Goal: Task Accomplishment & Management: Manage account settings

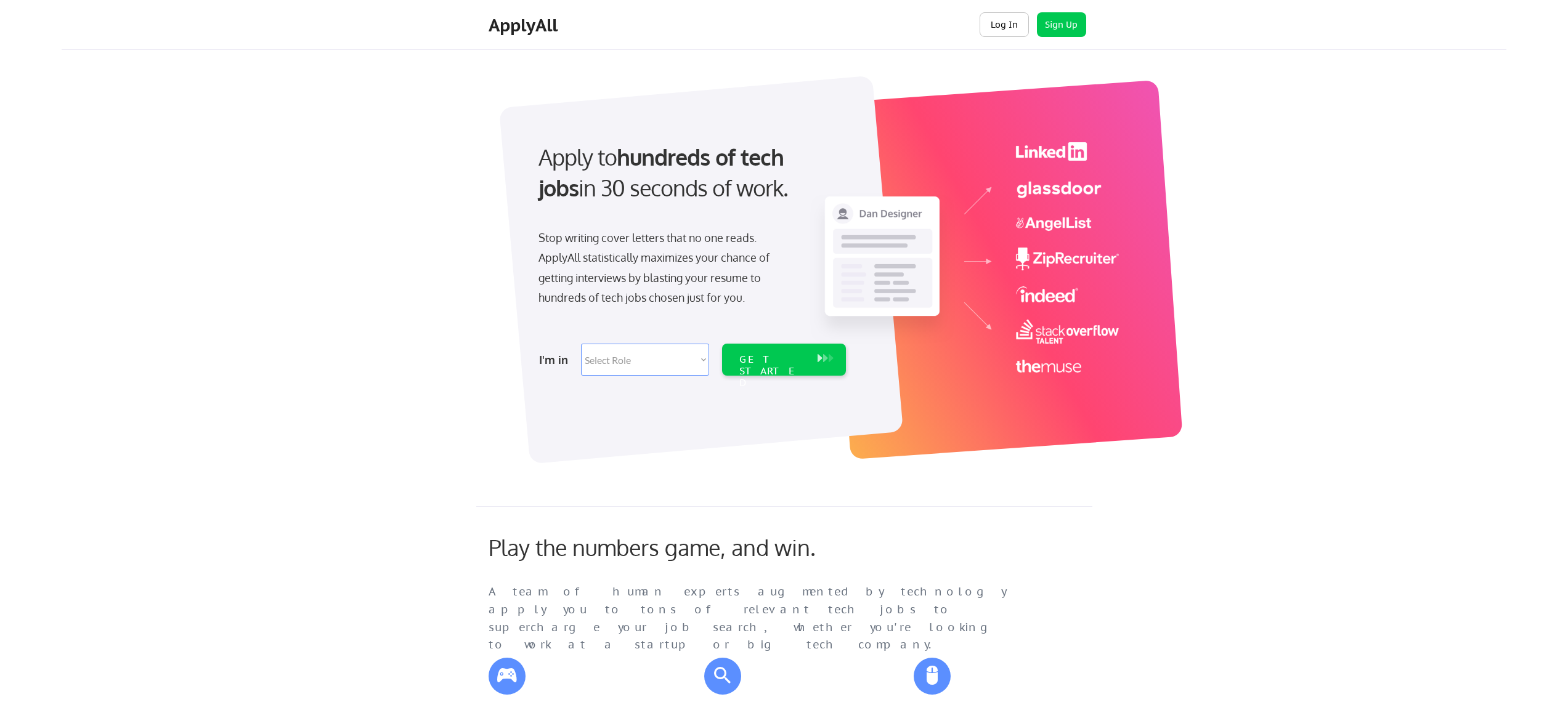
click at [999, 29] on button "Log In" at bounding box center [1004, 25] width 49 height 25
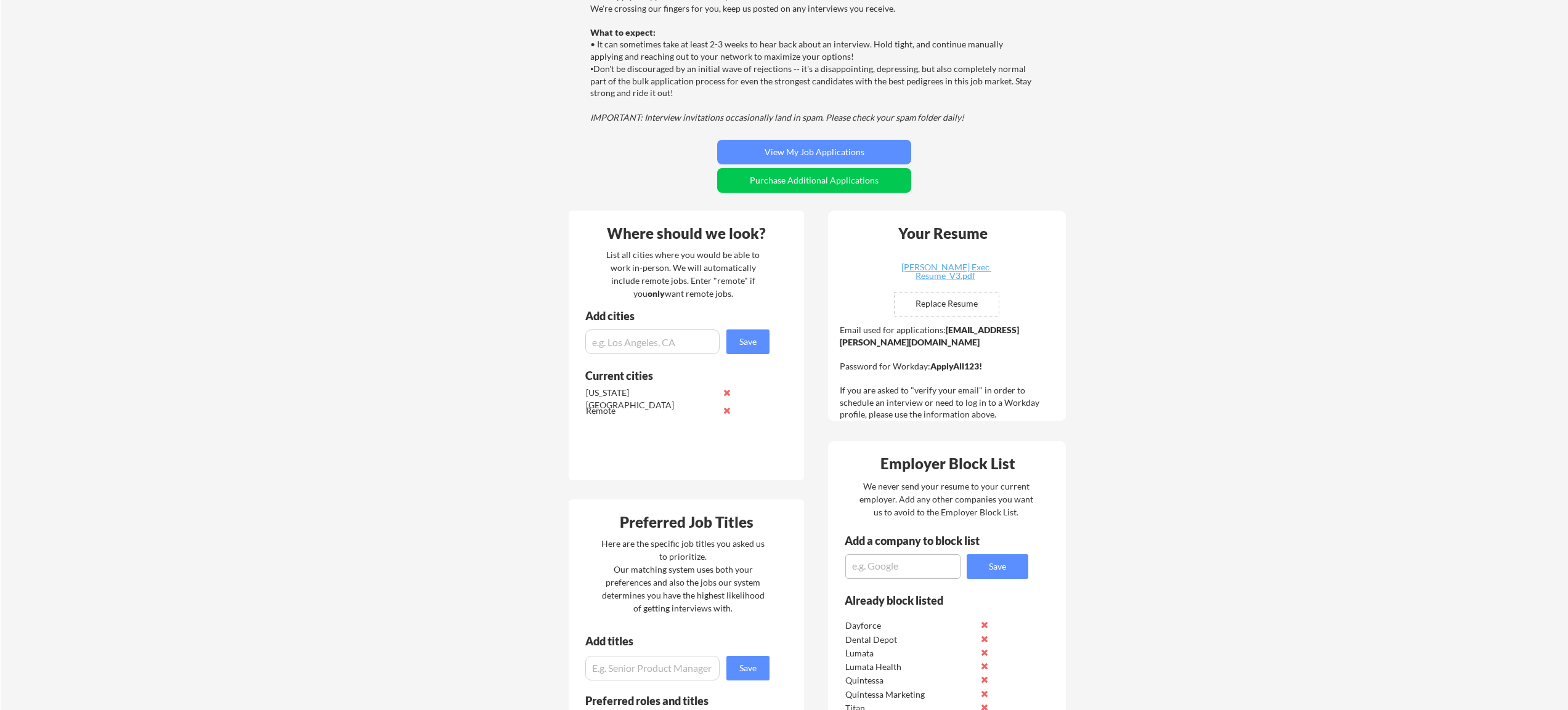
scroll to position [201, 0]
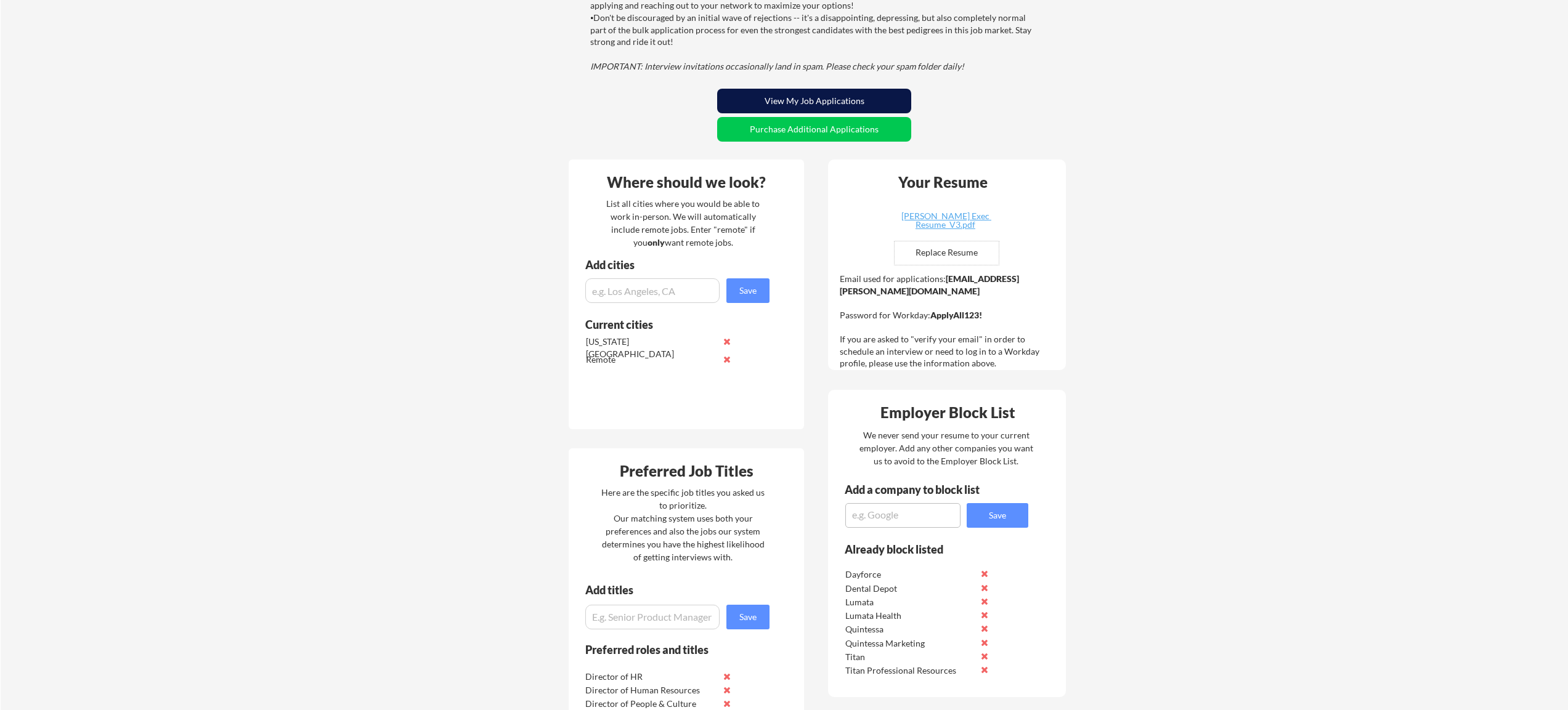
click at [802, 93] on button "View My Job Applications" at bounding box center [814, 101] width 194 height 25
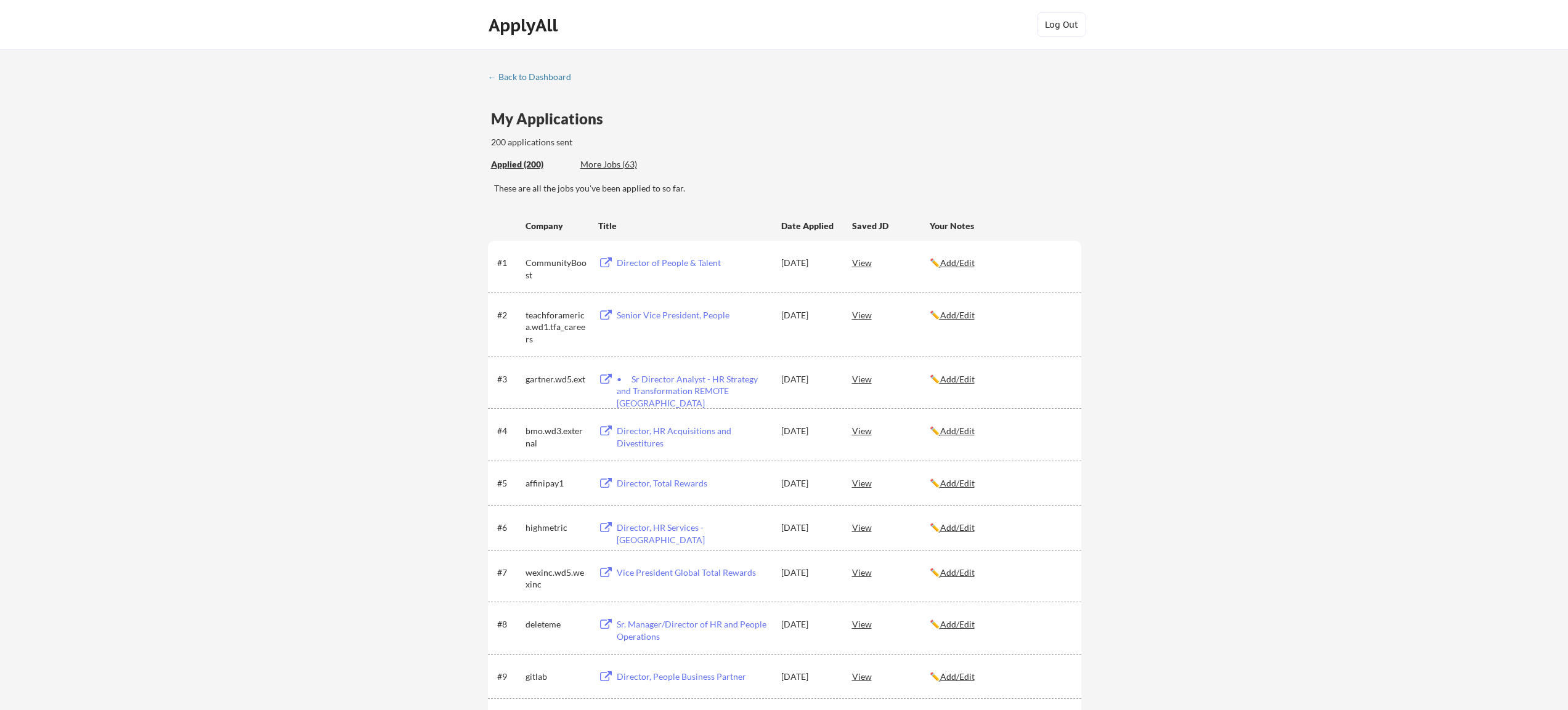
click at [609, 161] on div "More Jobs (63)" at bounding box center [625, 165] width 90 height 12
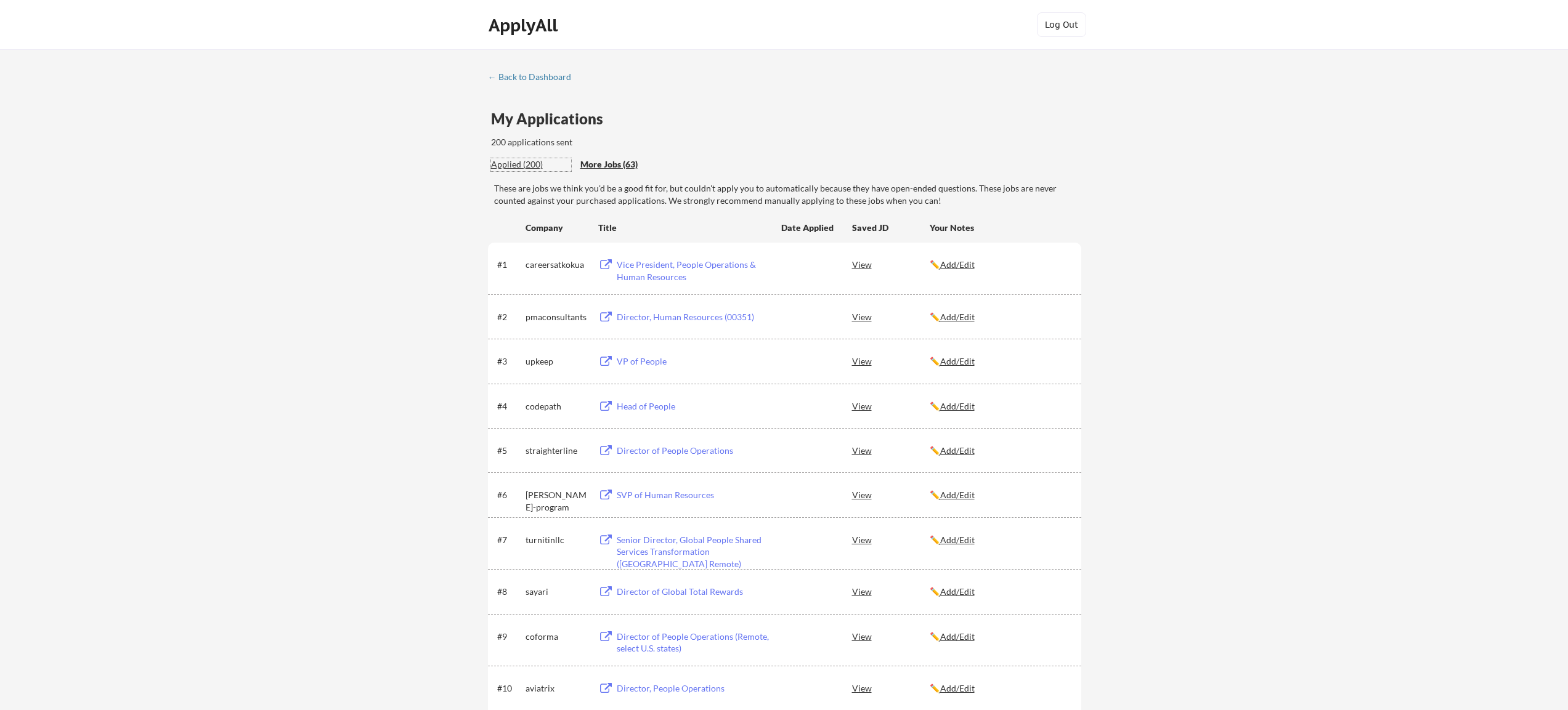
click at [522, 165] on div "Applied (200)" at bounding box center [531, 165] width 80 height 12
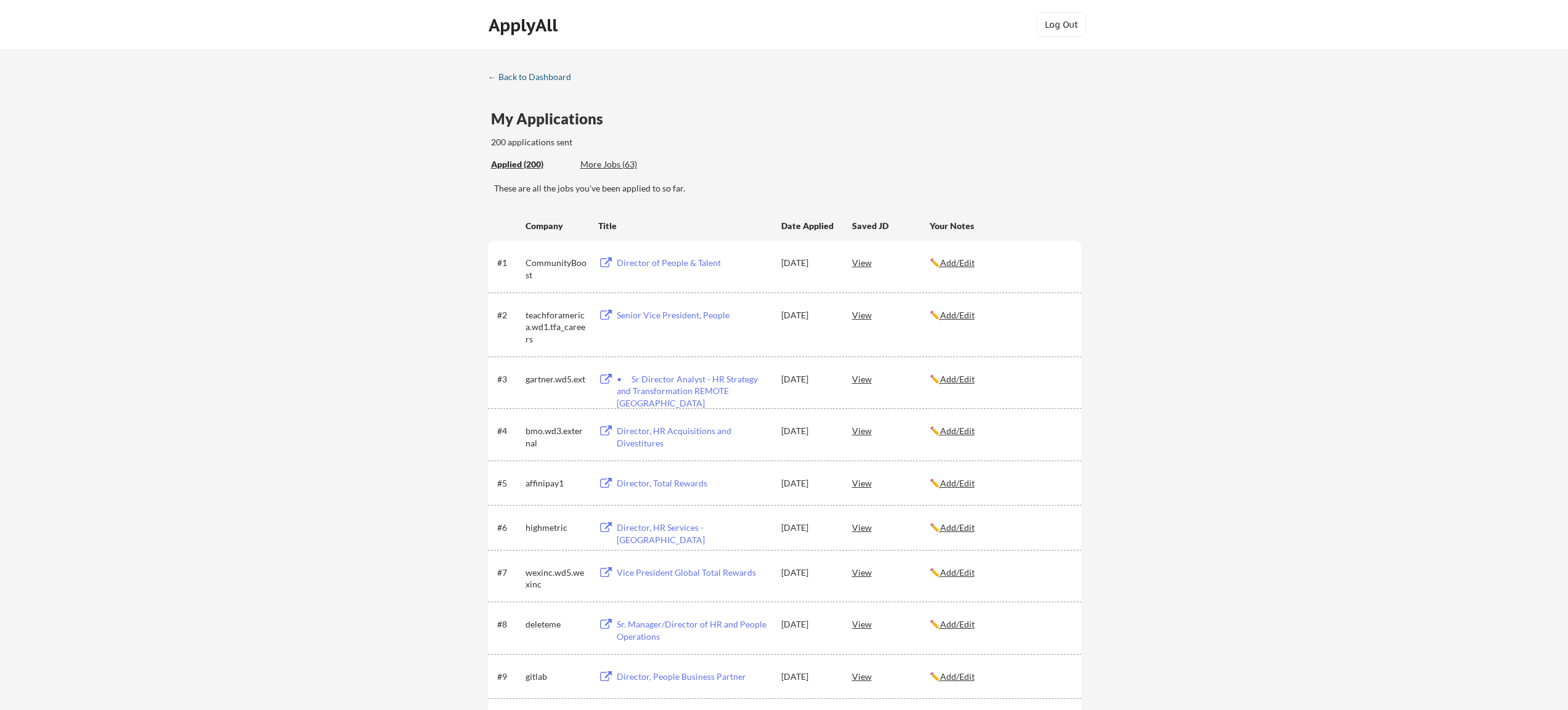
click at [553, 80] on div "← Back to Dashboard" at bounding box center [534, 77] width 93 height 8
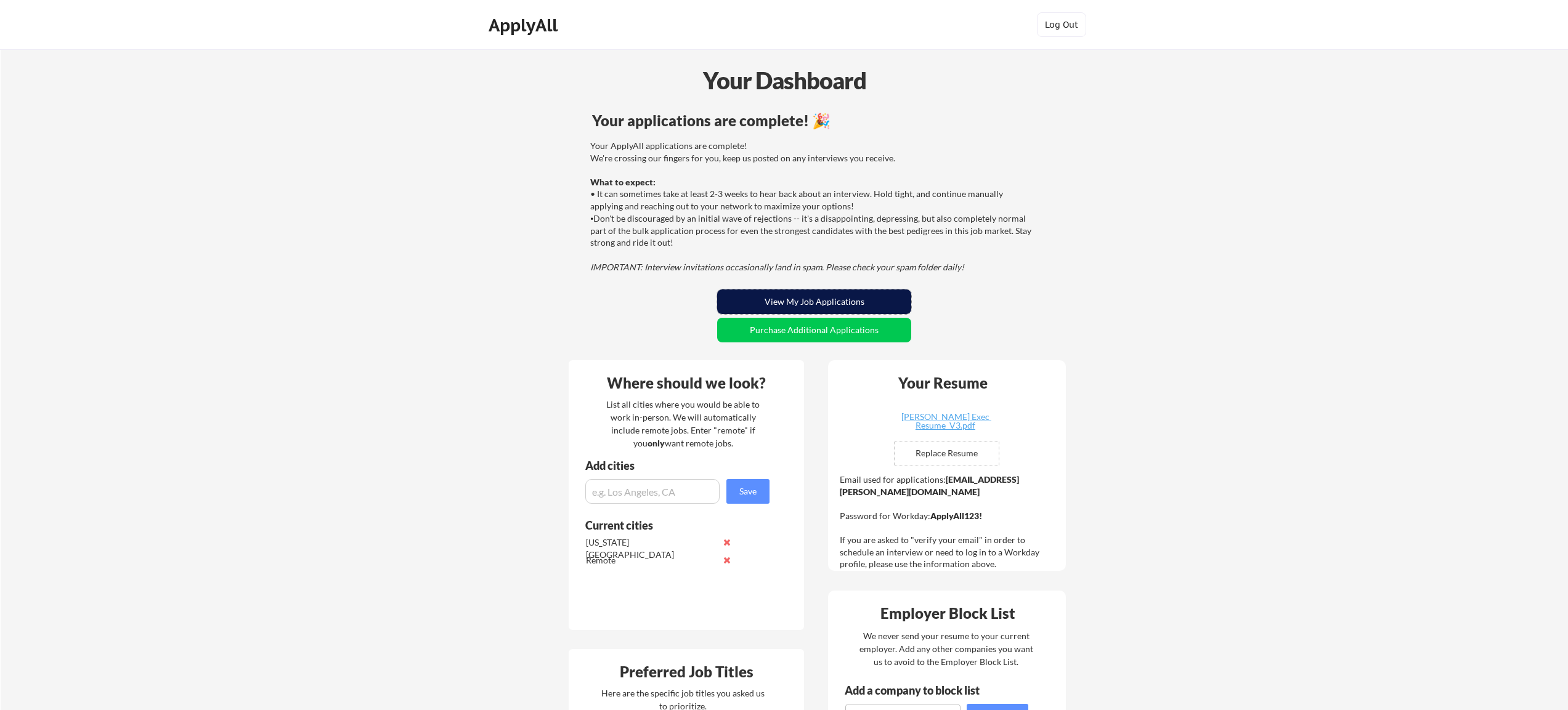
click at [824, 298] on button "View My Job Applications" at bounding box center [814, 302] width 194 height 25
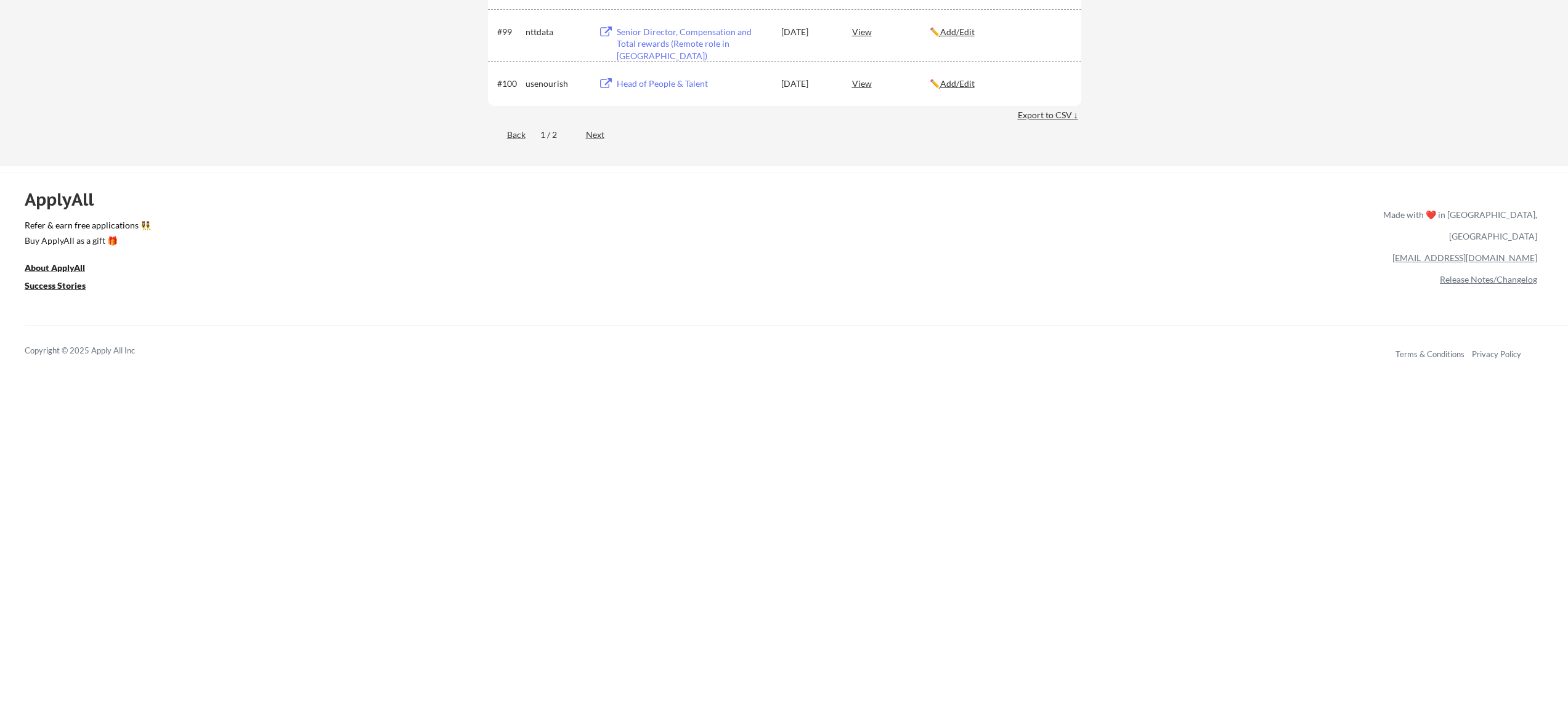
scroll to position [4993, 0]
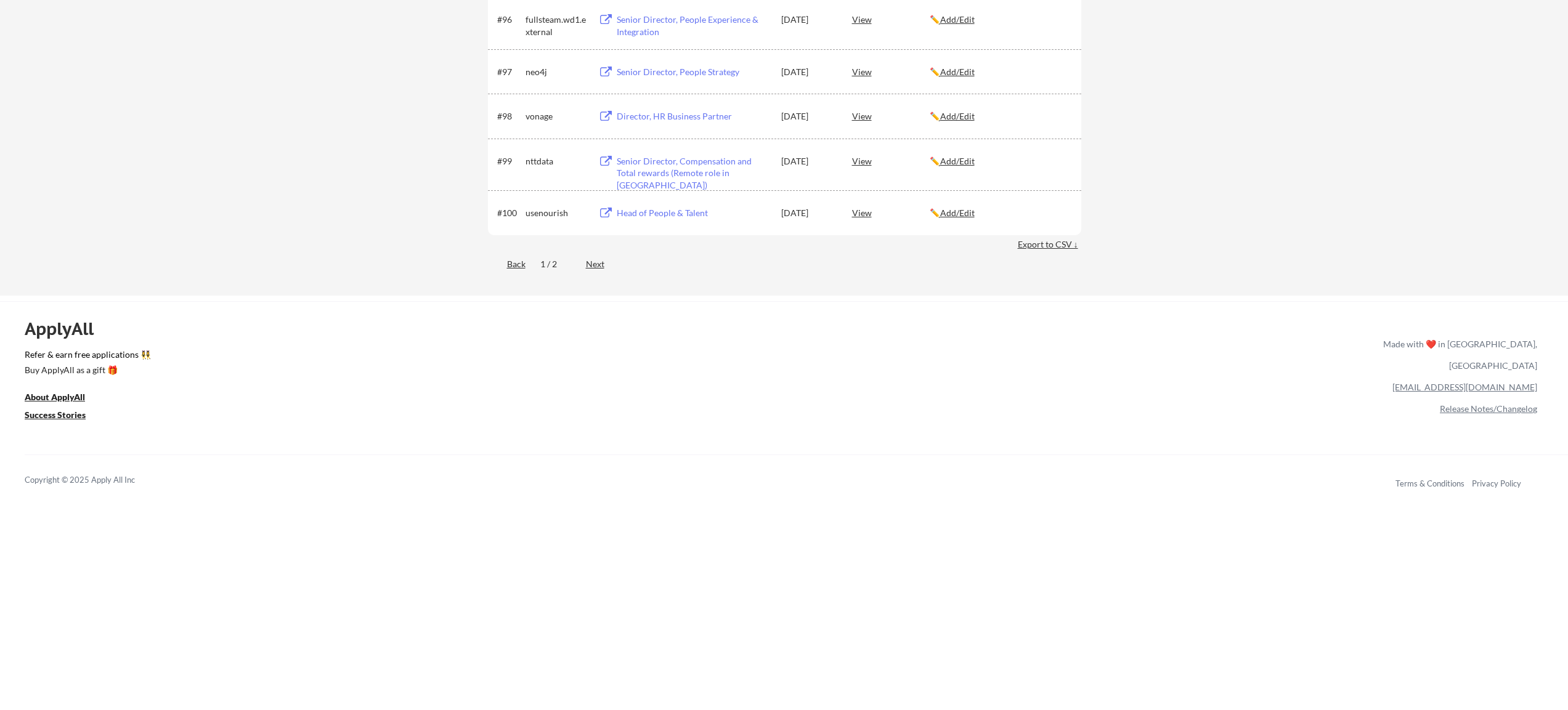
click at [1045, 245] on div "Export to CSV ↓" at bounding box center [1049, 244] width 64 height 12
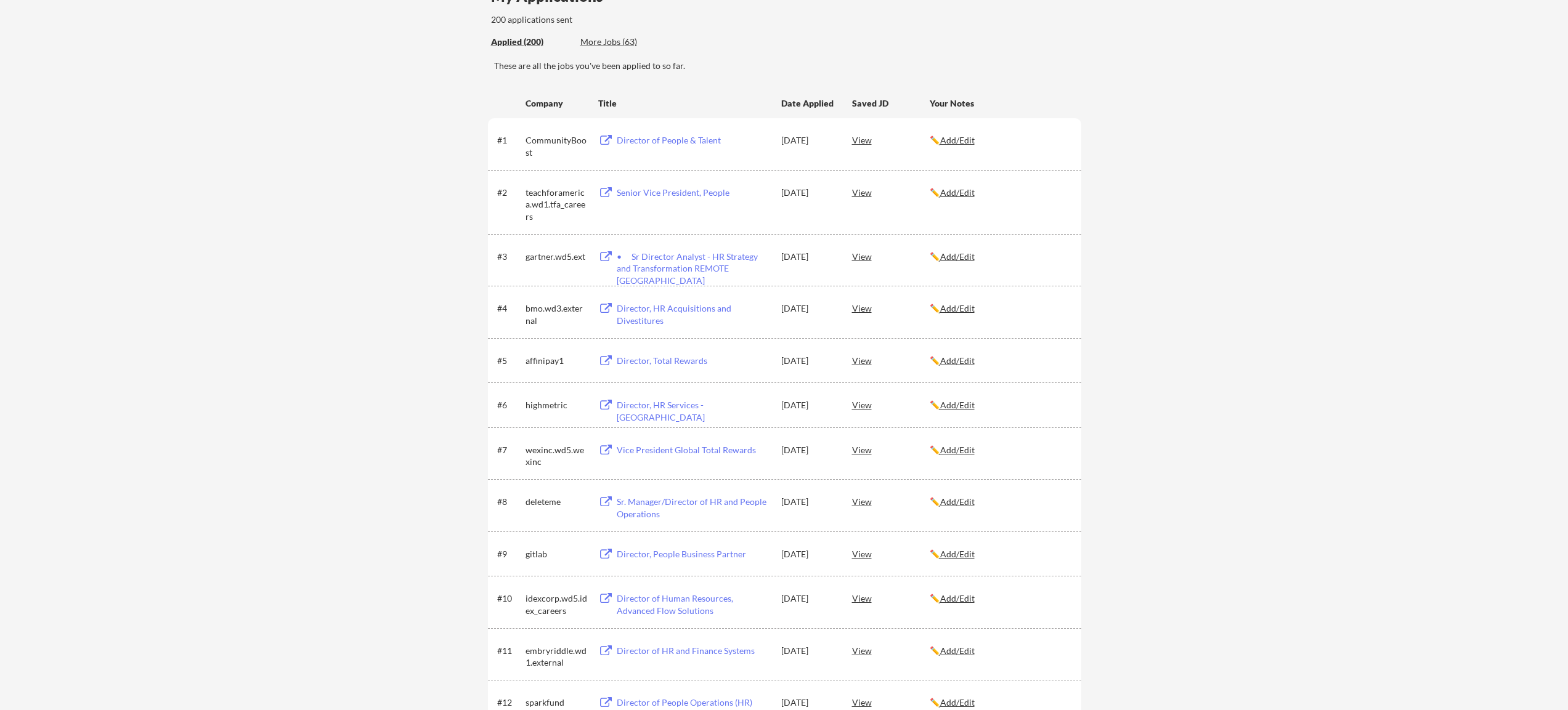
scroll to position [0, 0]
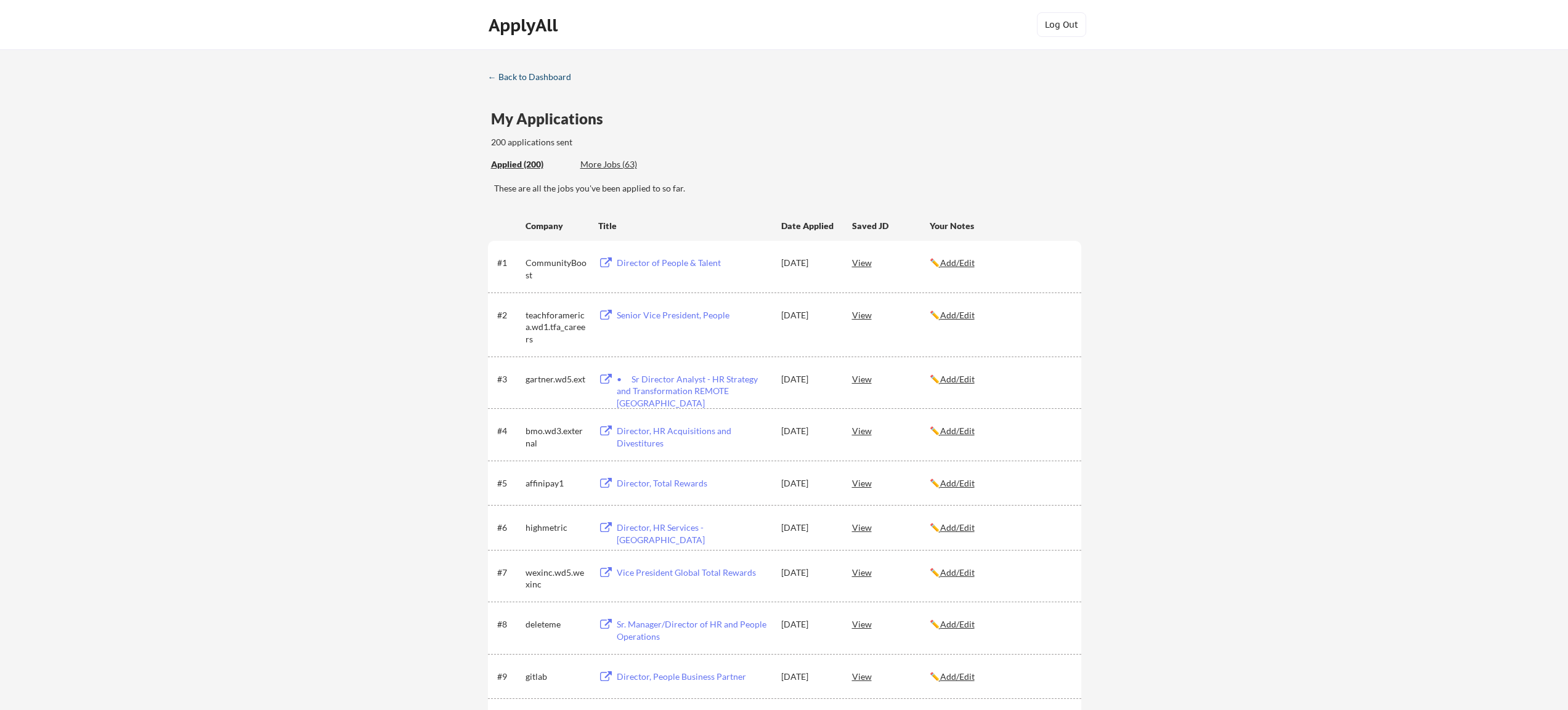
click at [513, 83] on link "← Back to Dashboard" at bounding box center [534, 78] width 93 height 12
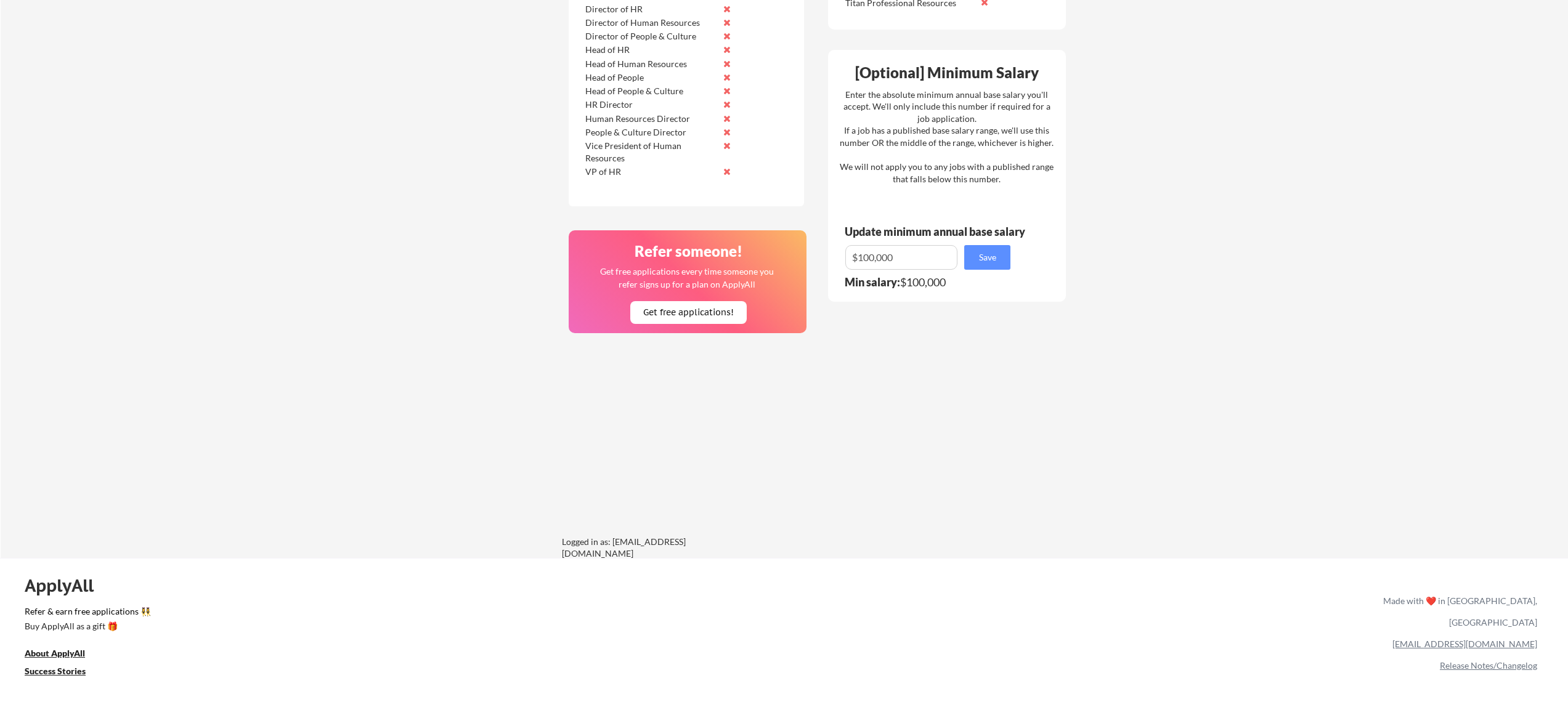
scroll to position [865, 0]
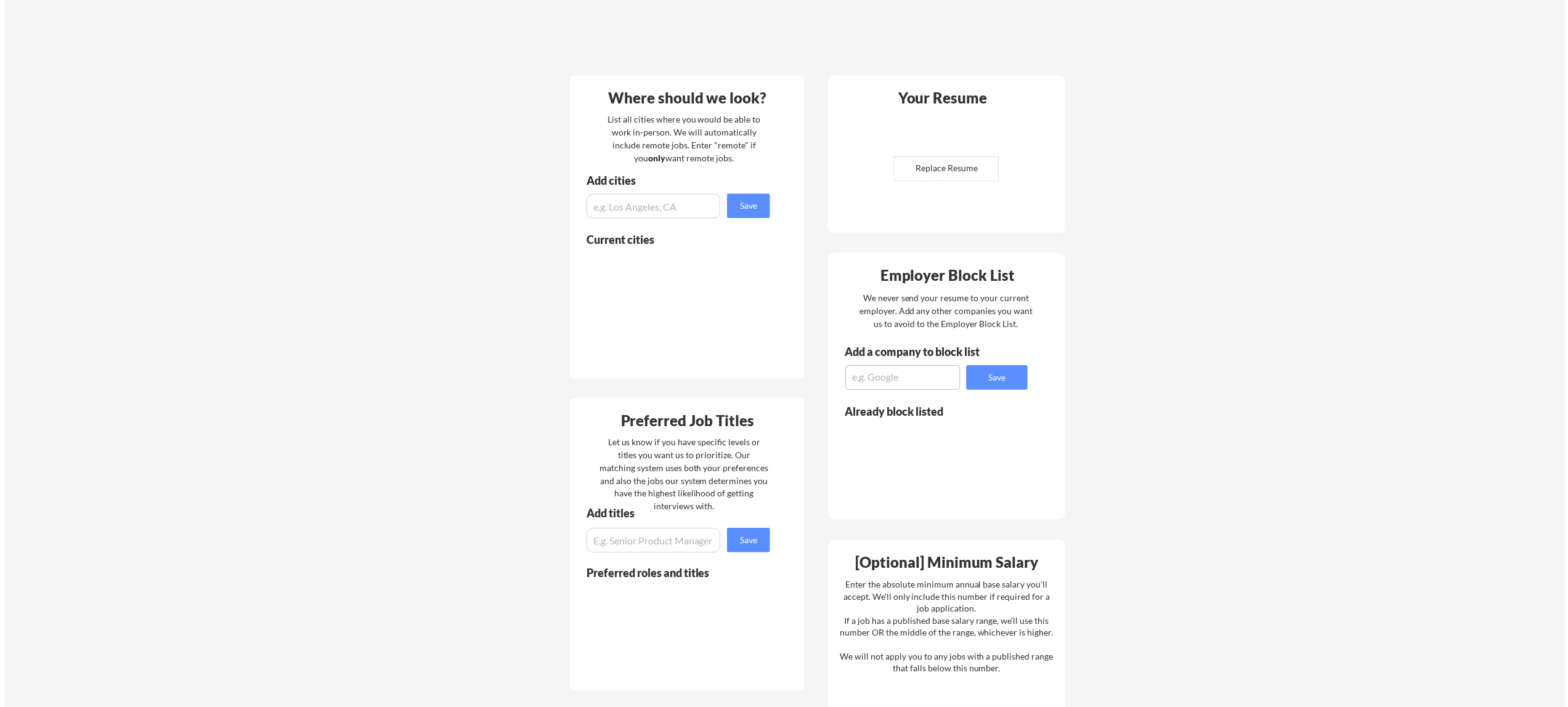
scroll to position [201, 0]
